Goal: Task Accomplishment & Management: Manage account settings

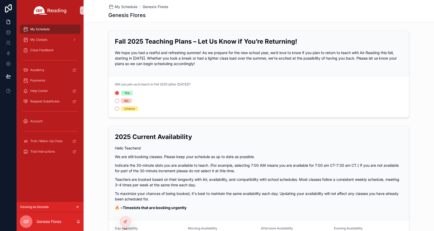
scroll to position [105, 0]
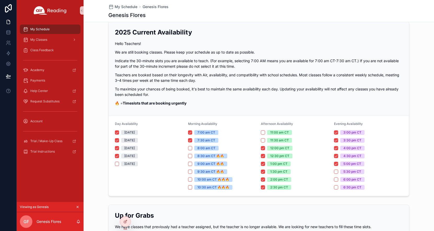
click at [78, 207] on icon "scrollable content" at bounding box center [78, 207] width 4 height 4
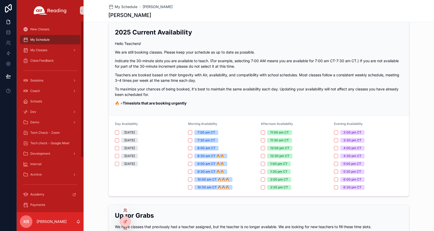
click at [126, 211] on icon at bounding box center [125, 211] width 2 height 1
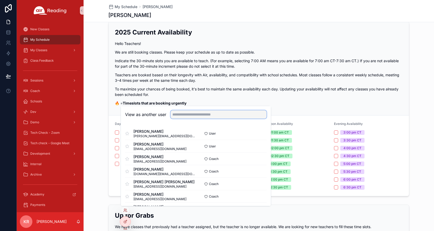
click at [196, 113] on input "text" at bounding box center [219, 114] width 96 height 8
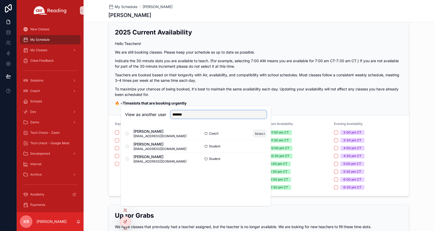
type input "*******"
click at [261, 134] on button "Select" at bounding box center [260, 134] width 14 height 8
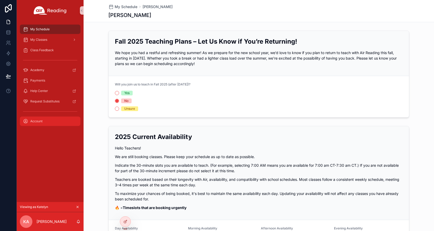
click at [36, 122] on span "Account" at bounding box center [36, 121] width 12 height 4
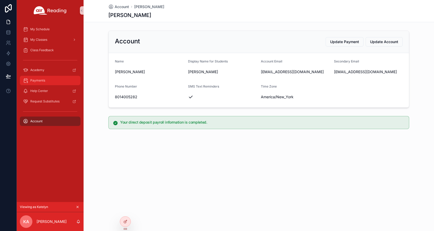
click at [47, 79] on div "Payments" at bounding box center [50, 80] width 54 height 8
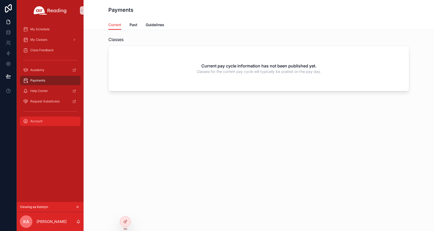
click at [42, 121] on span "Account" at bounding box center [36, 121] width 12 height 4
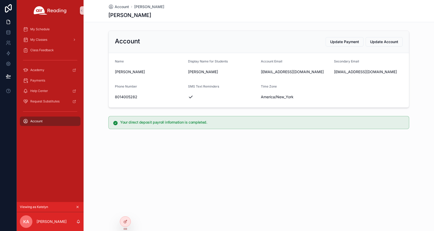
click at [168, 165] on div "Account Katelyn Anderson Katelyn Anderson Account Update Payment Update Account…" at bounding box center [259, 115] width 351 height 231
click at [125, 210] on icon at bounding box center [124, 209] width 1 height 1
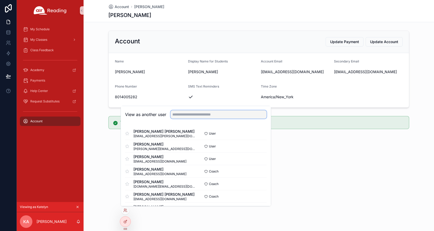
drag, startPoint x: 177, startPoint y: 117, endPoint x: 187, endPoint y: 117, distance: 9.7
click at [177, 117] on input "text" at bounding box center [219, 114] width 96 height 8
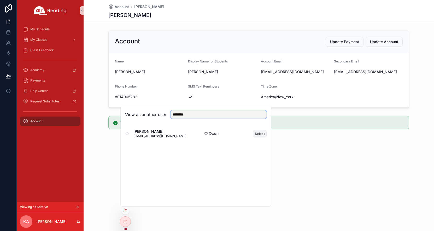
type input "********"
click at [261, 133] on button "Select" at bounding box center [260, 134] width 14 height 8
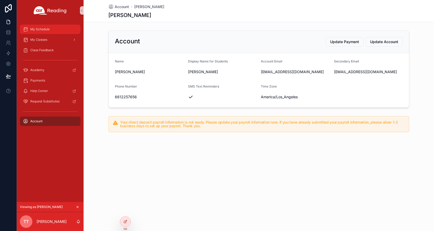
click at [41, 28] on span "My Schedule" at bounding box center [39, 29] width 19 height 4
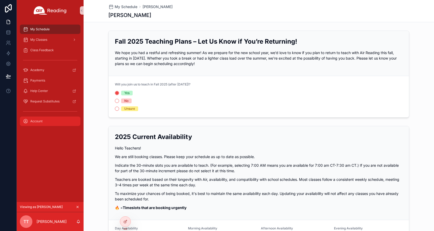
click at [41, 121] on span "Account" at bounding box center [36, 121] width 12 height 4
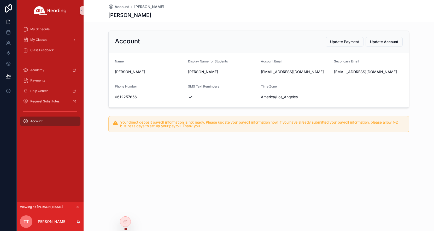
click at [77, 206] on icon "scrollable content" at bounding box center [78, 207] width 4 height 4
